Goal: Complete application form: Complete application form

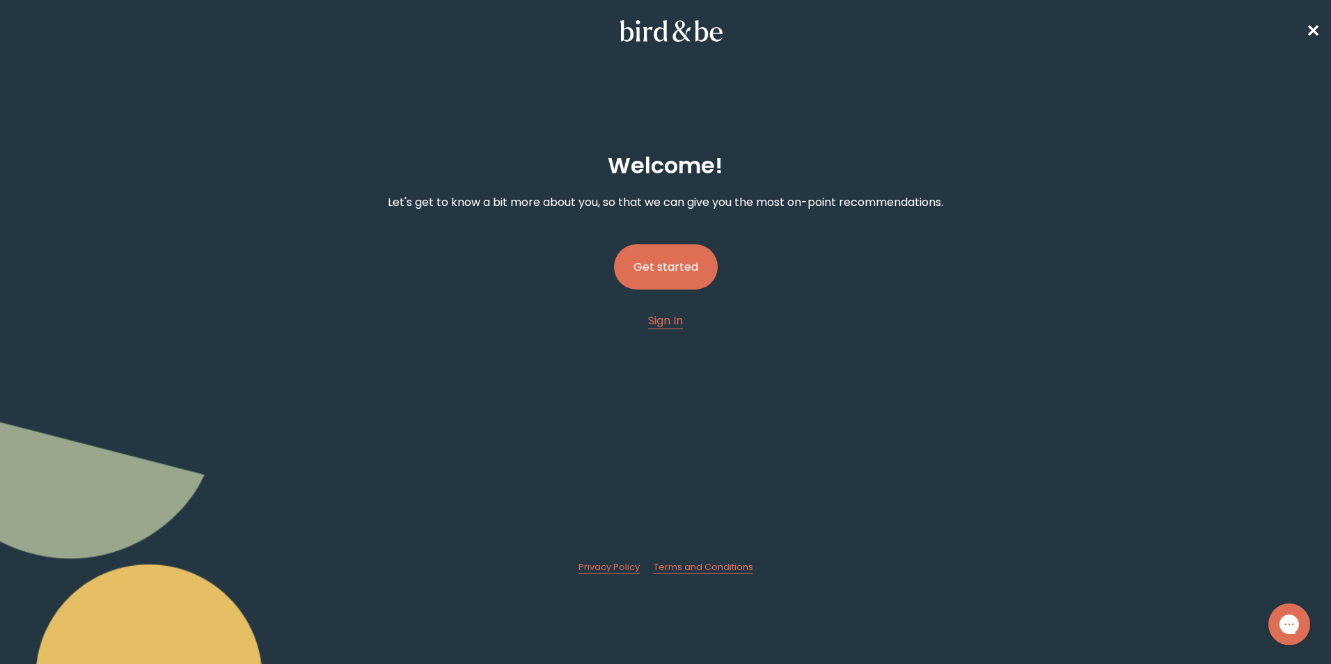
click at [659, 276] on button "Get started" at bounding box center [666, 266] width 104 height 45
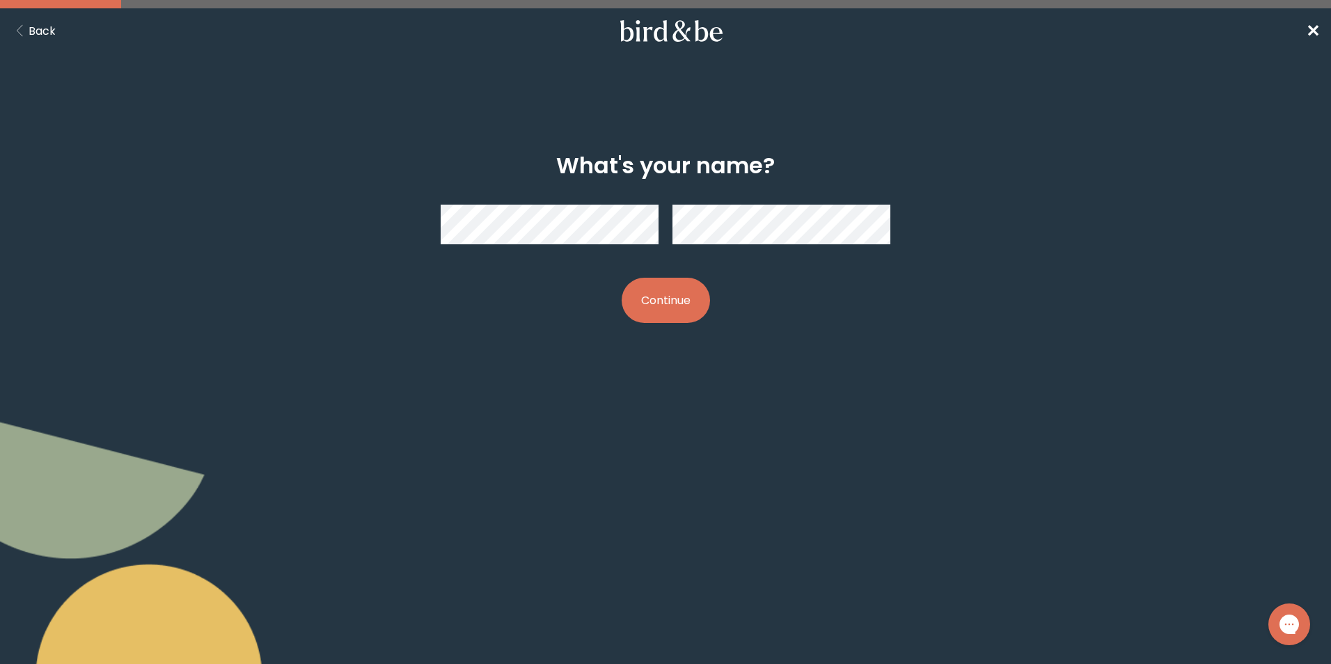
click at [678, 304] on button "Continue" at bounding box center [666, 300] width 88 height 45
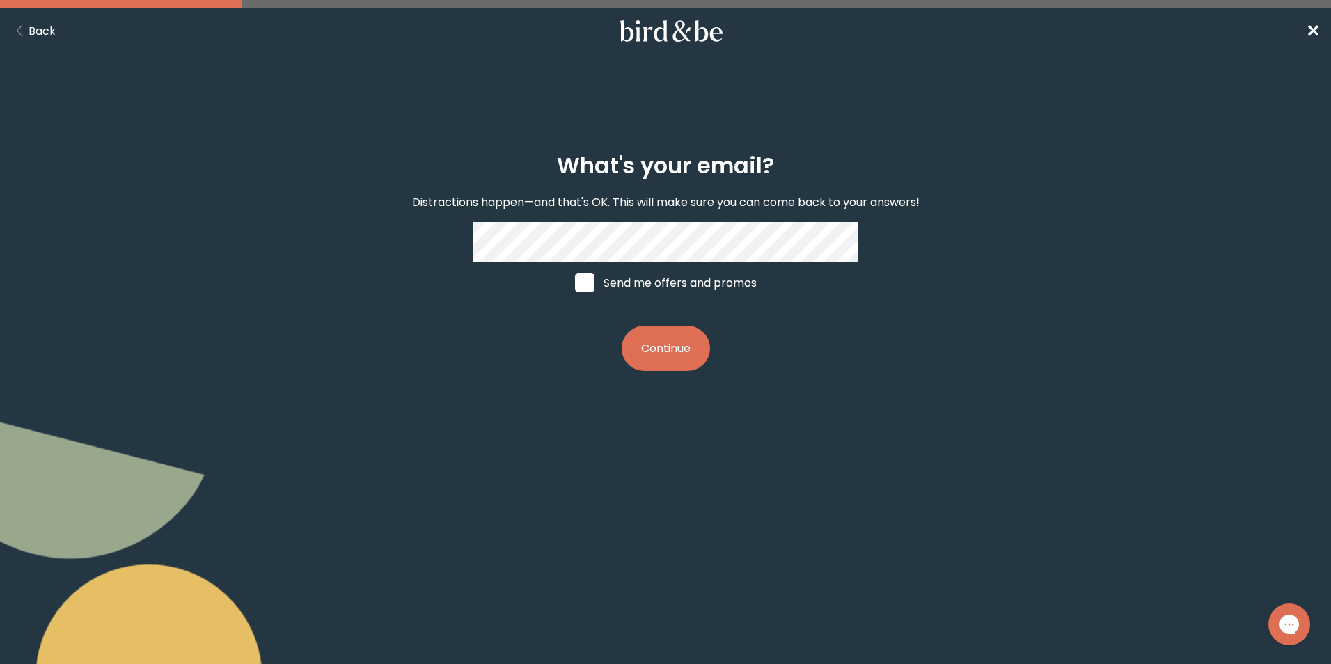
click at [622, 326] on button "Continue" at bounding box center [666, 348] width 88 height 45
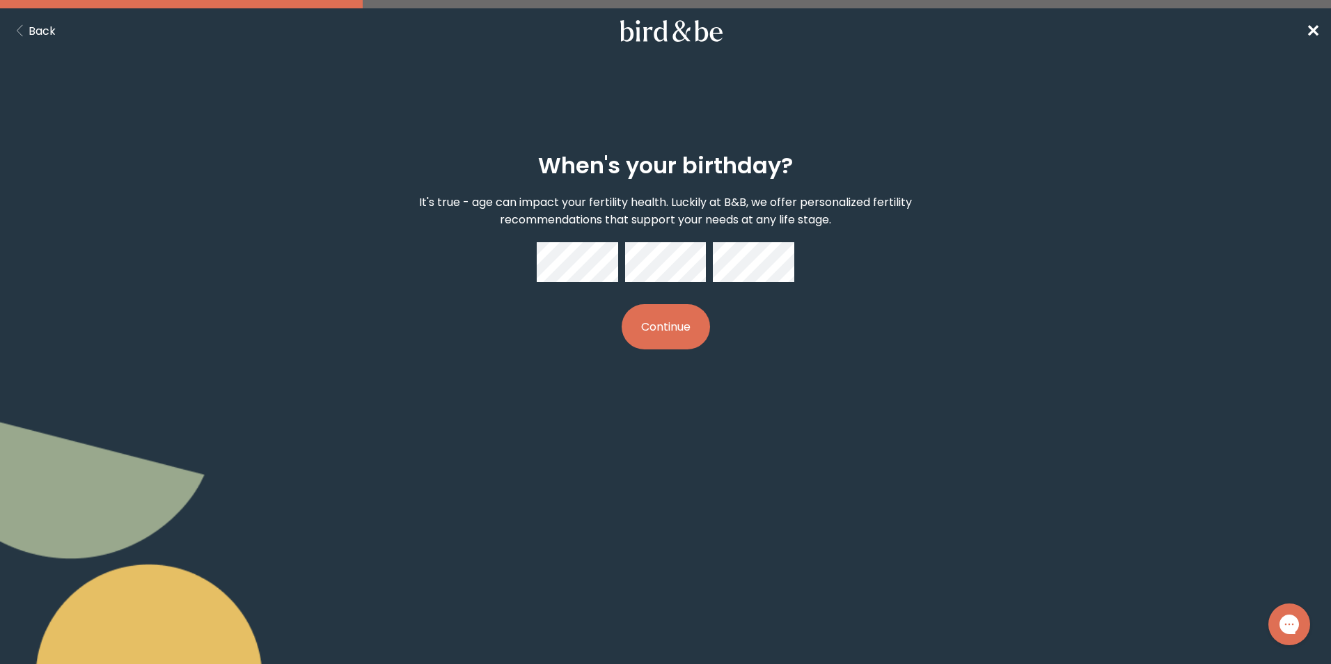
click at [688, 307] on button "Continue" at bounding box center [666, 326] width 88 height 45
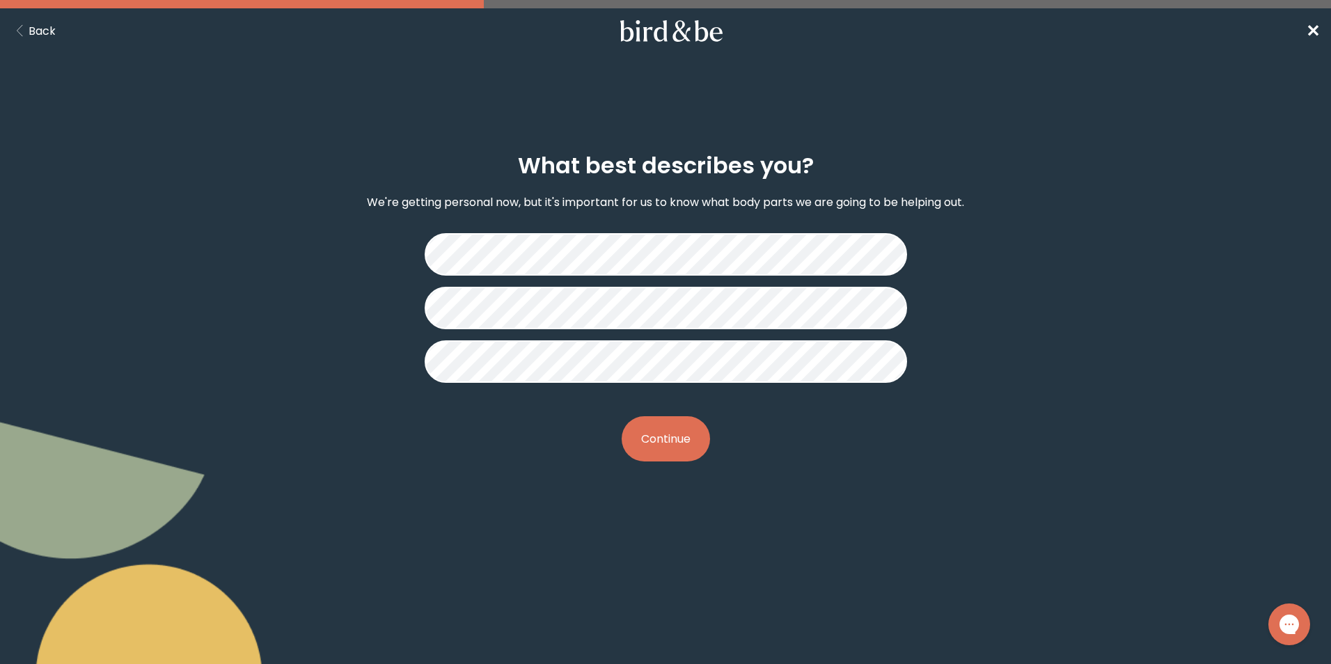
drag, startPoint x: 666, startPoint y: 438, endPoint x: 678, endPoint y: 441, distance: 12.2
click at [666, 439] on button "Continue" at bounding box center [666, 438] width 88 height 45
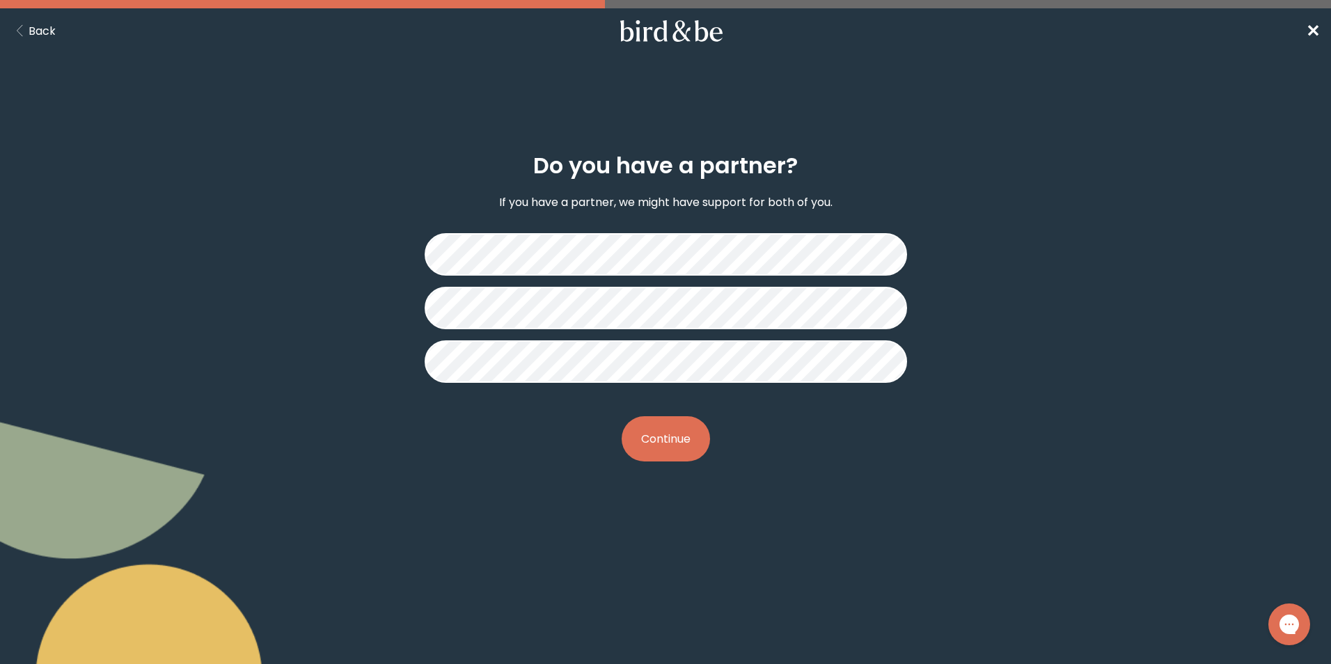
click at [669, 436] on button "Continue" at bounding box center [666, 438] width 88 height 45
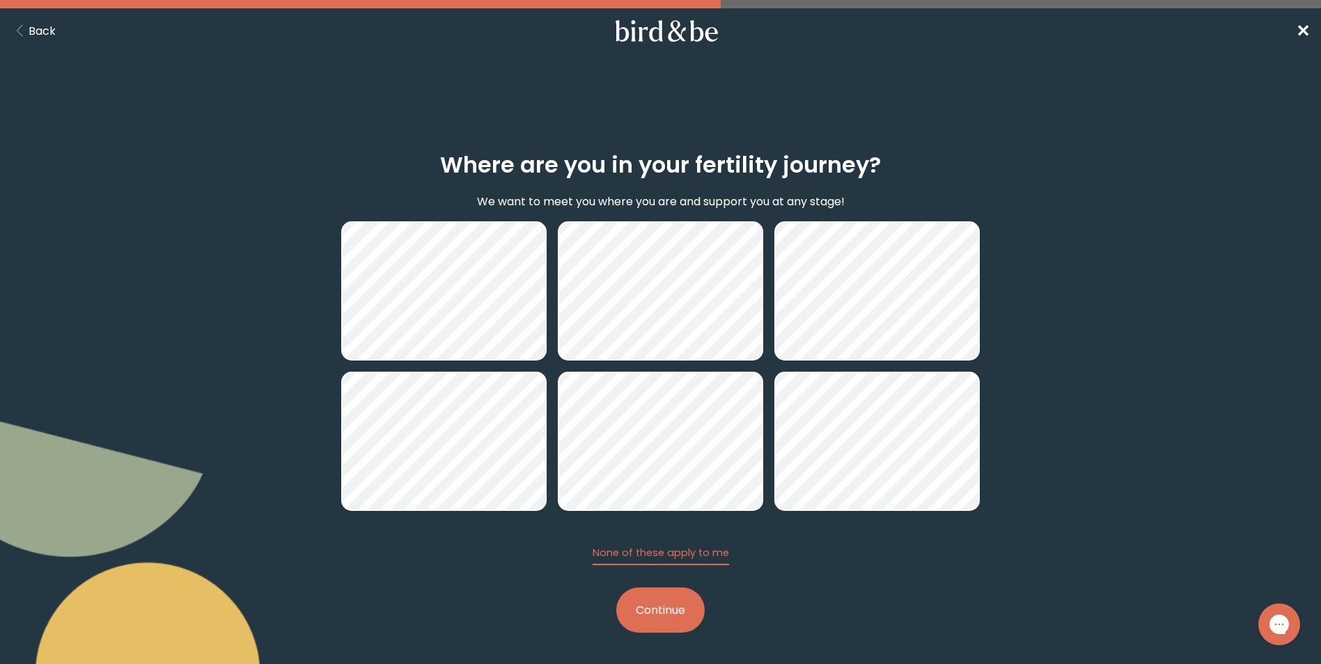
click at [649, 603] on button "Continue" at bounding box center [660, 610] width 88 height 45
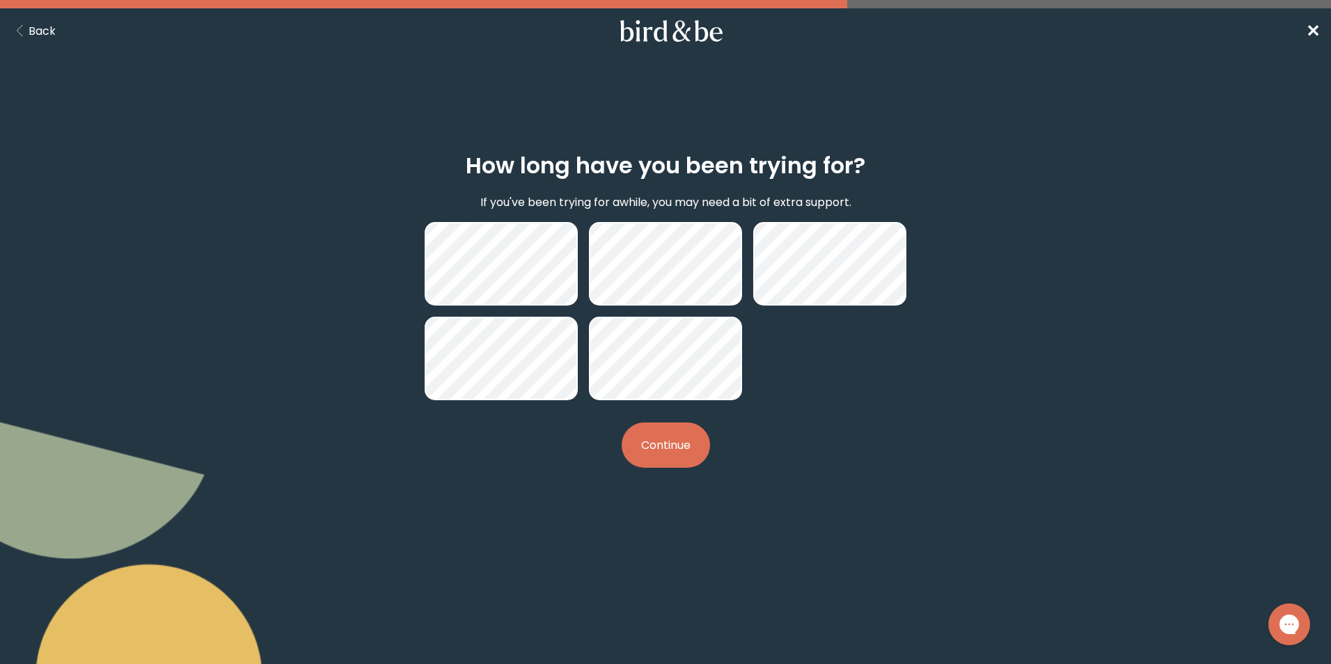
click at [668, 459] on button "Continue" at bounding box center [666, 445] width 88 height 45
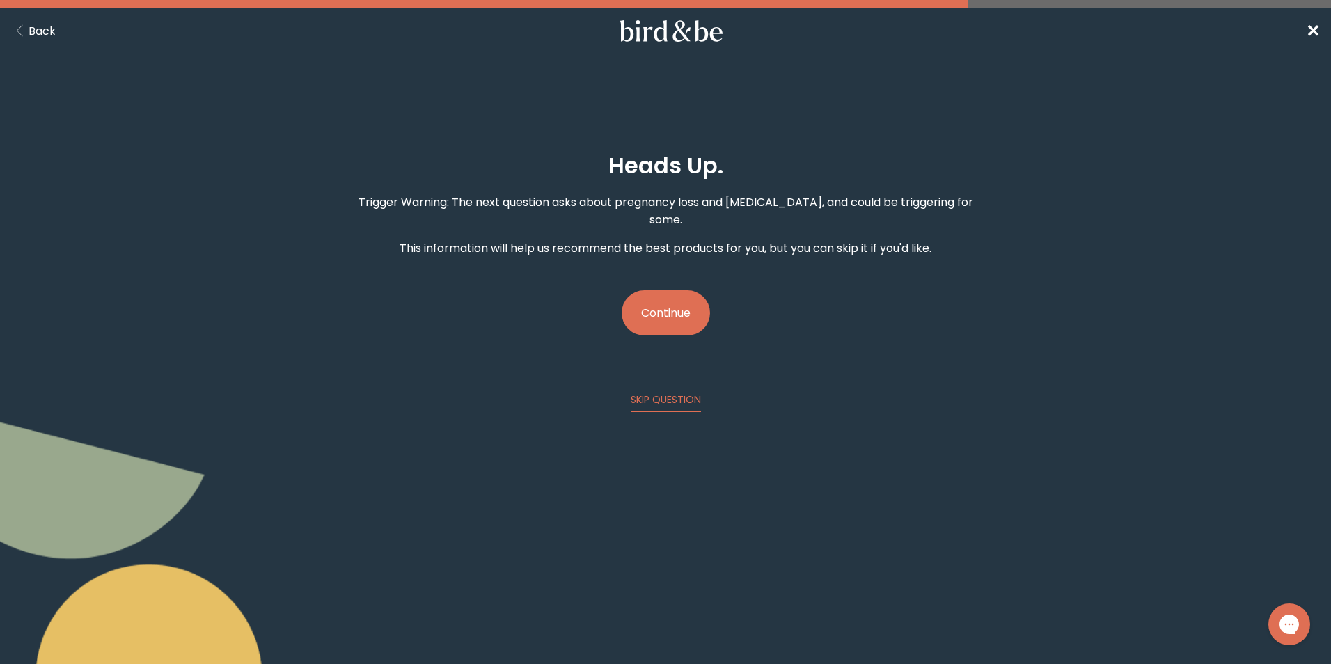
click at [667, 294] on button "Continue" at bounding box center [666, 312] width 88 height 45
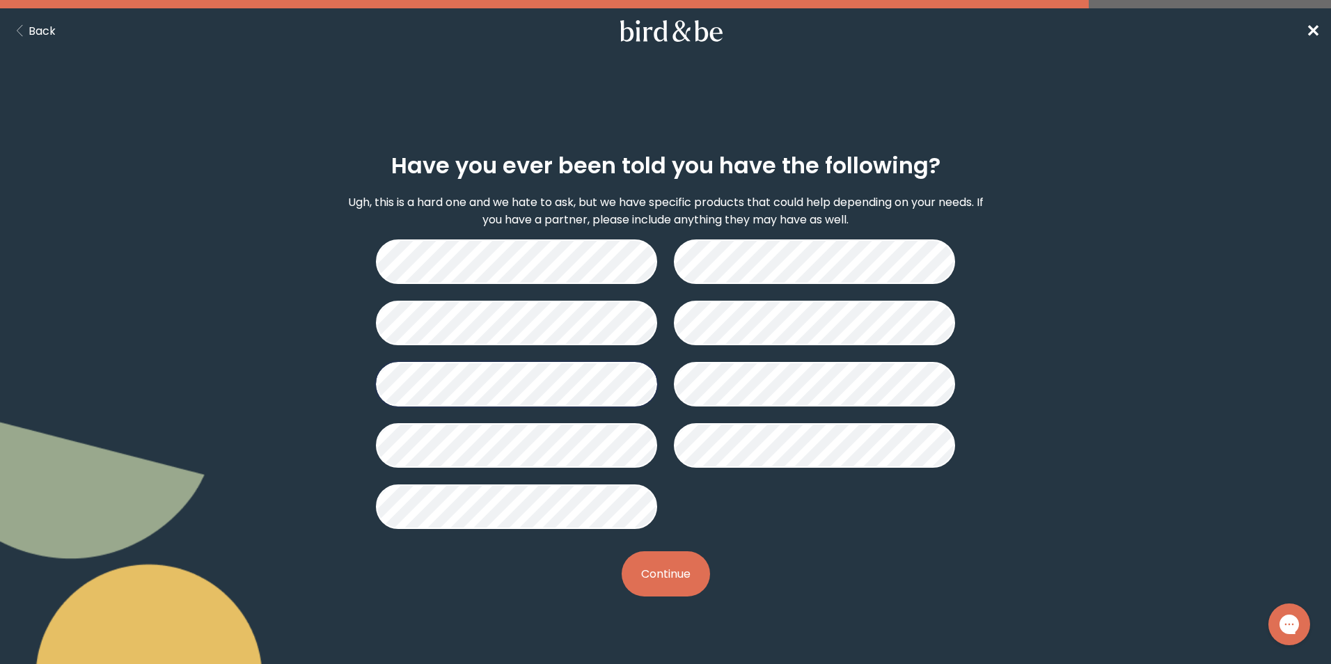
click at [660, 587] on button "Continue" at bounding box center [666, 573] width 88 height 45
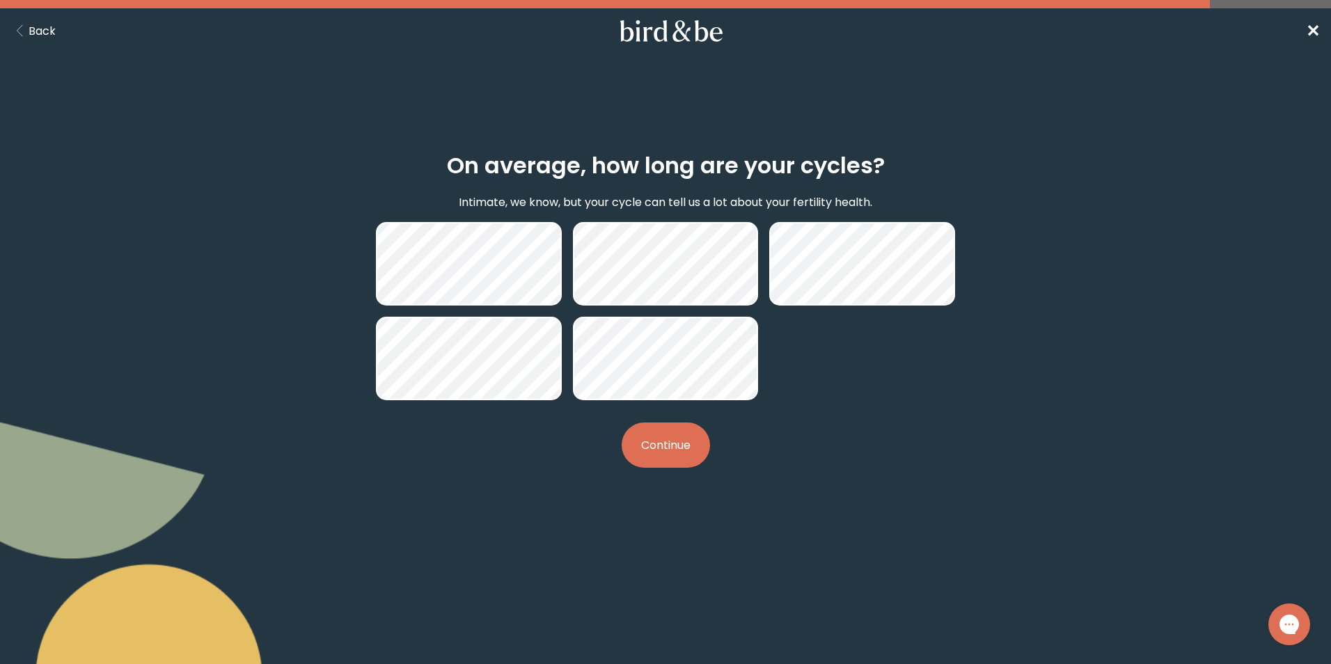
click at [667, 453] on button "Continue" at bounding box center [666, 445] width 88 height 45
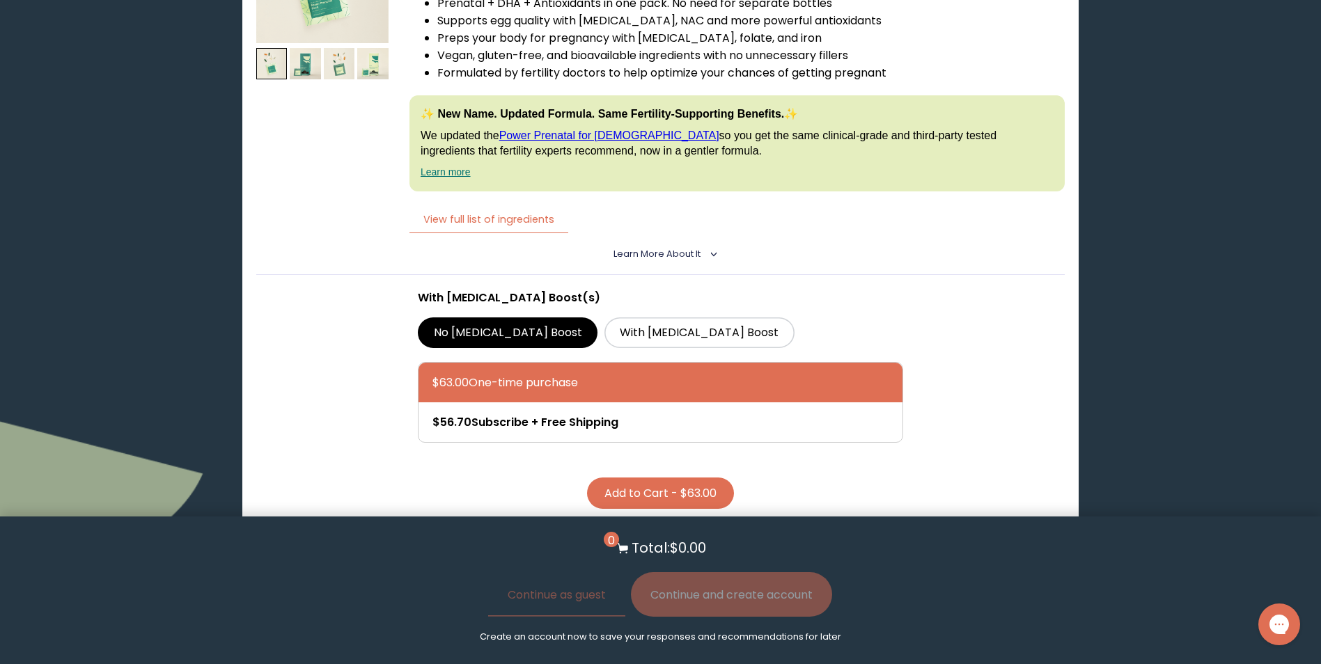
scroll to position [3968, 0]
